Goal: Download file/media

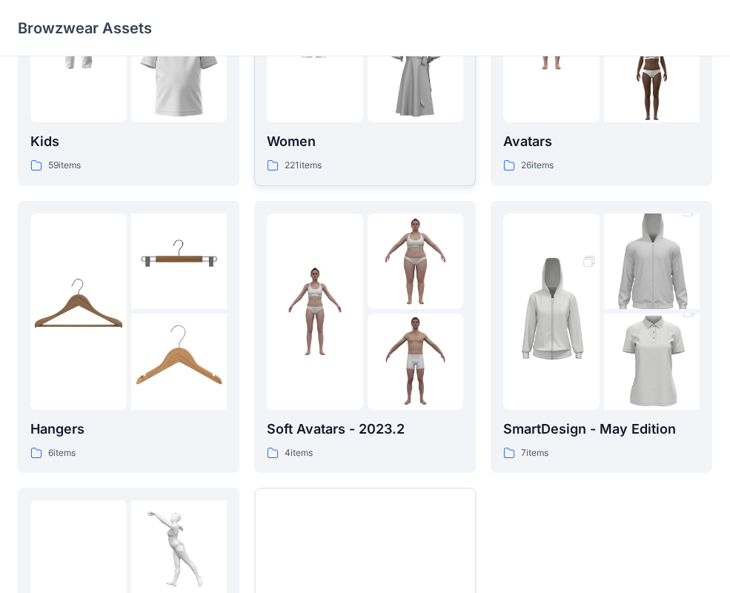
scroll to position [335, 0]
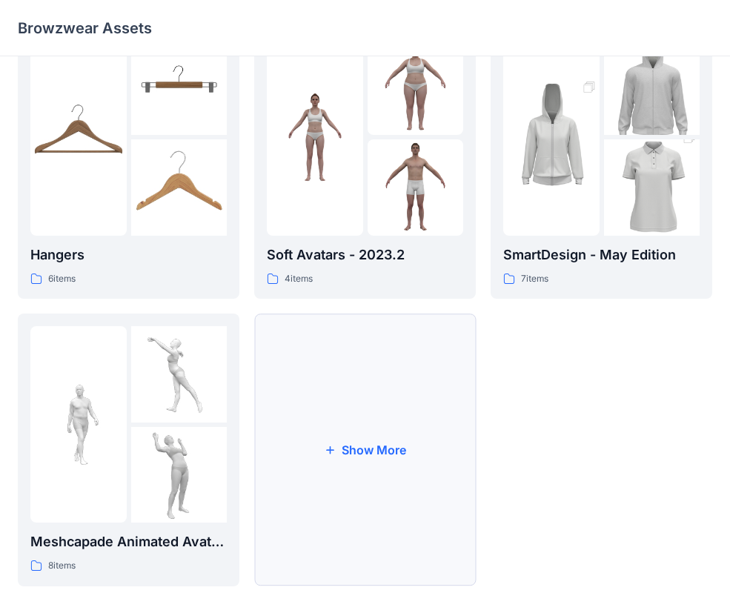
click at [281, 453] on button "Show More" at bounding box center [365, 449] width 222 height 273
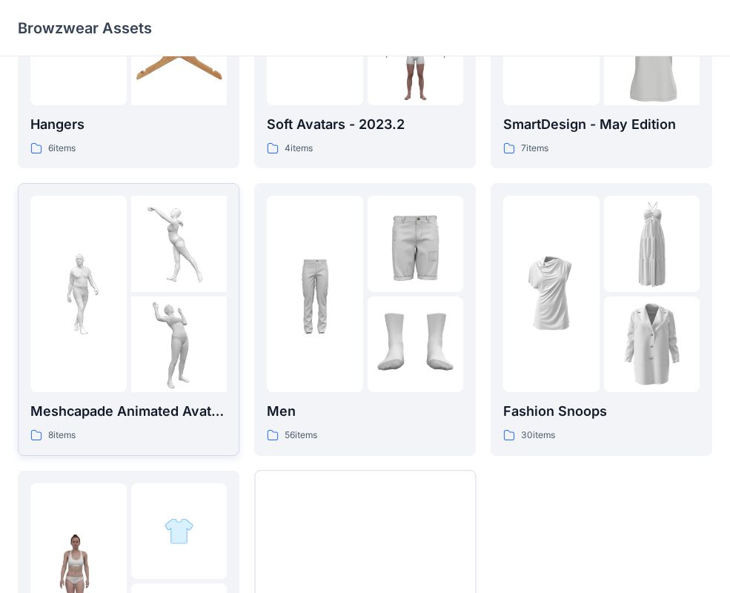
scroll to position [611, 0]
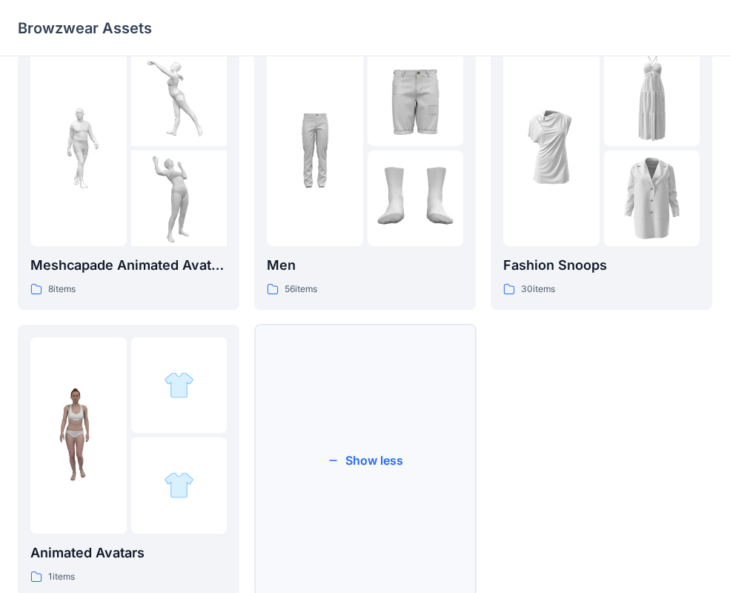
click at [321, 504] on button "Show less" at bounding box center [365, 461] width 222 height 273
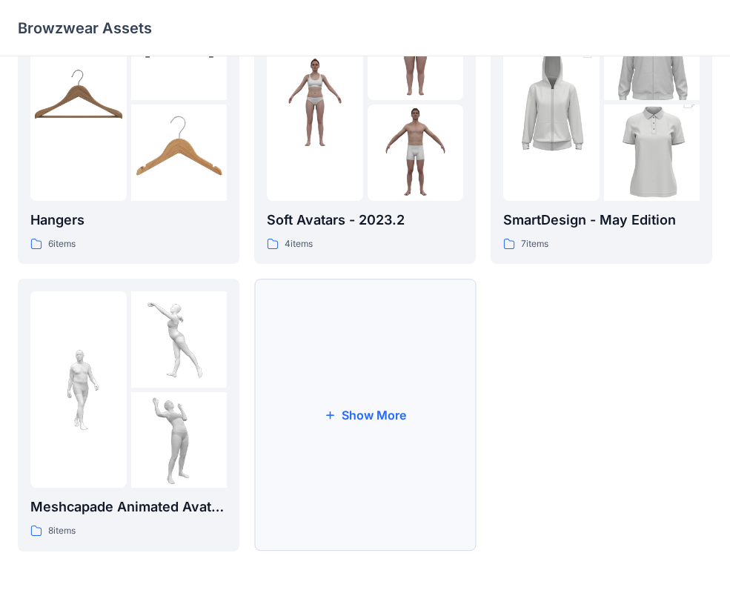
click at [305, 457] on button "Show More" at bounding box center [365, 415] width 222 height 273
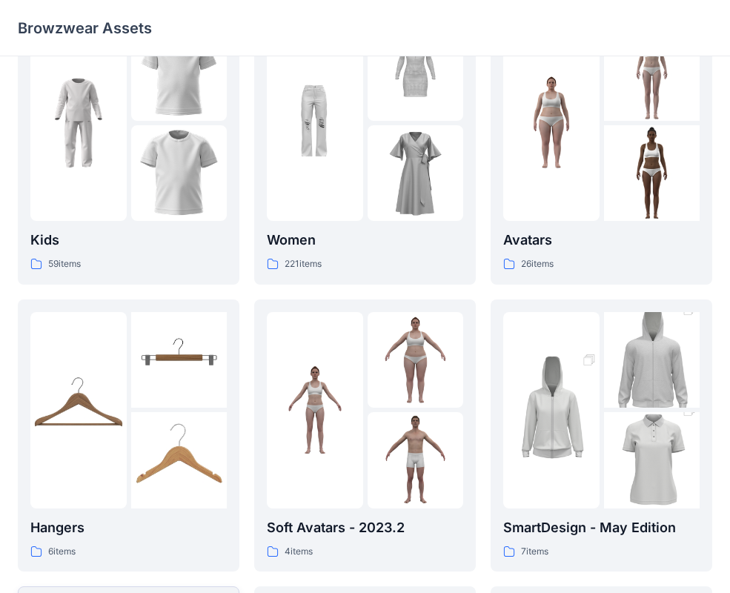
scroll to position [0, 0]
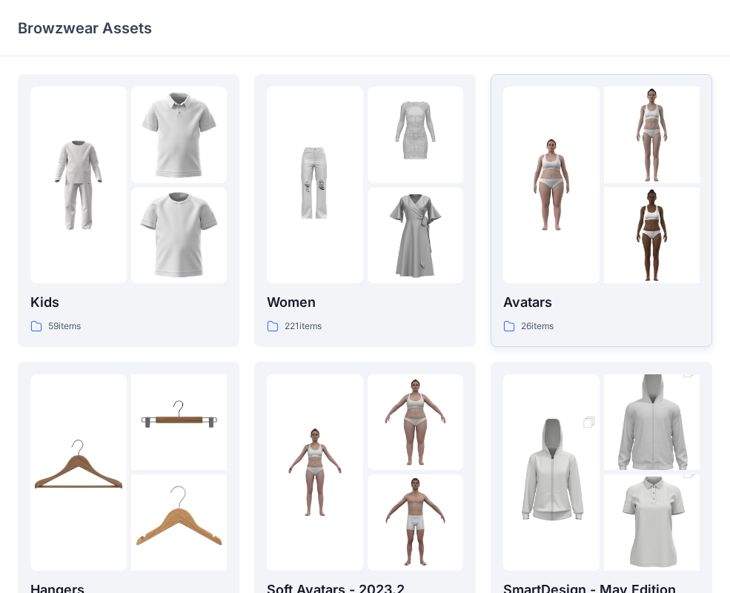
click at [573, 225] on img at bounding box center [551, 185] width 96 height 96
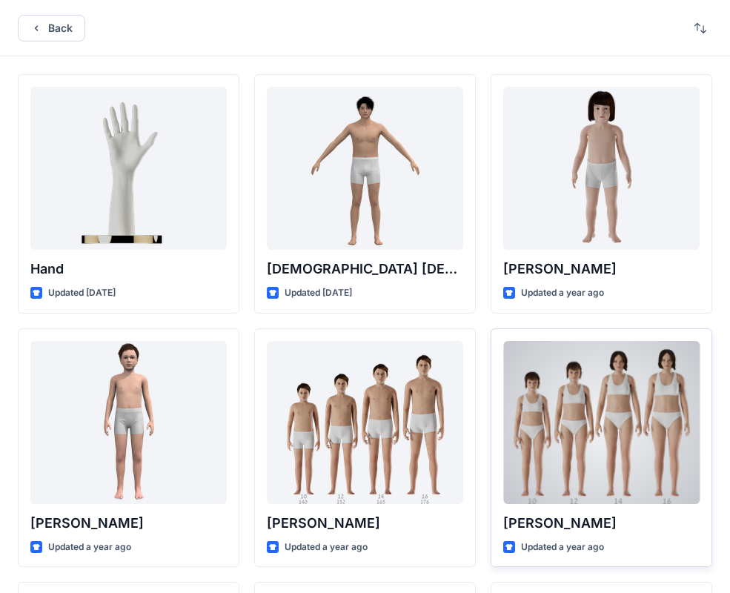
click at [640, 421] on div at bounding box center [601, 422] width 196 height 163
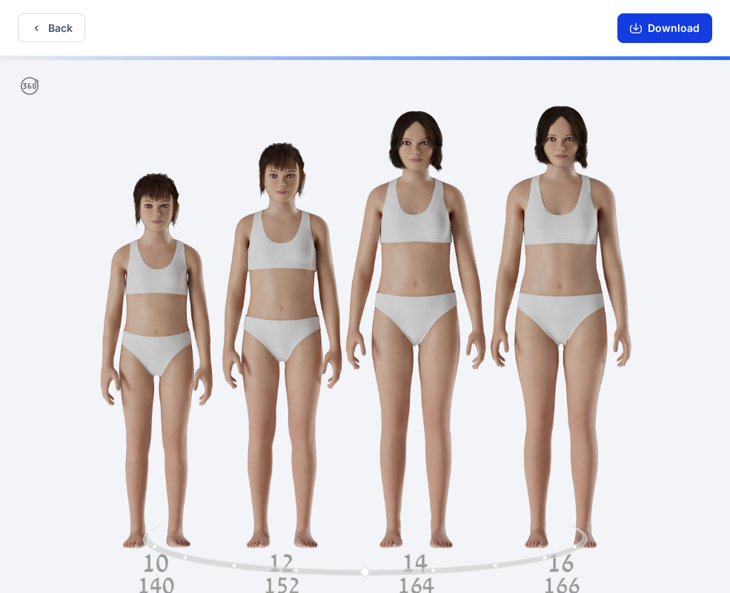
click at [671, 31] on button "Download" at bounding box center [664, 28] width 95 height 30
